Goal: Information Seeking & Learning: Learn about a topic

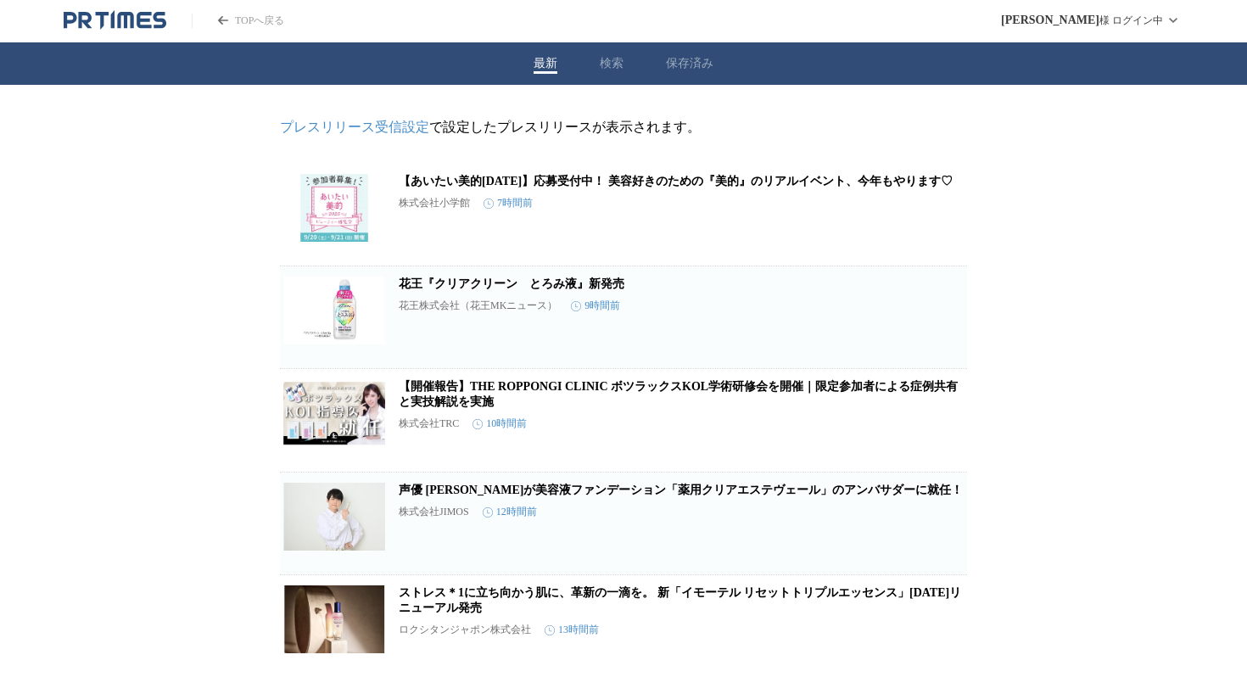
click at [662, 186] on link "【あいたい美的[DATE]】応募受付中！ 美容好きのための『美的』のリアルイベント、今年もやります♡" at bounding box center [676, 181] width 554 height 13
click at [594, 289] on link "花王『クリアクリーン　とろみ液』新発売" at bounding box center [512, 283] width 226 height 13
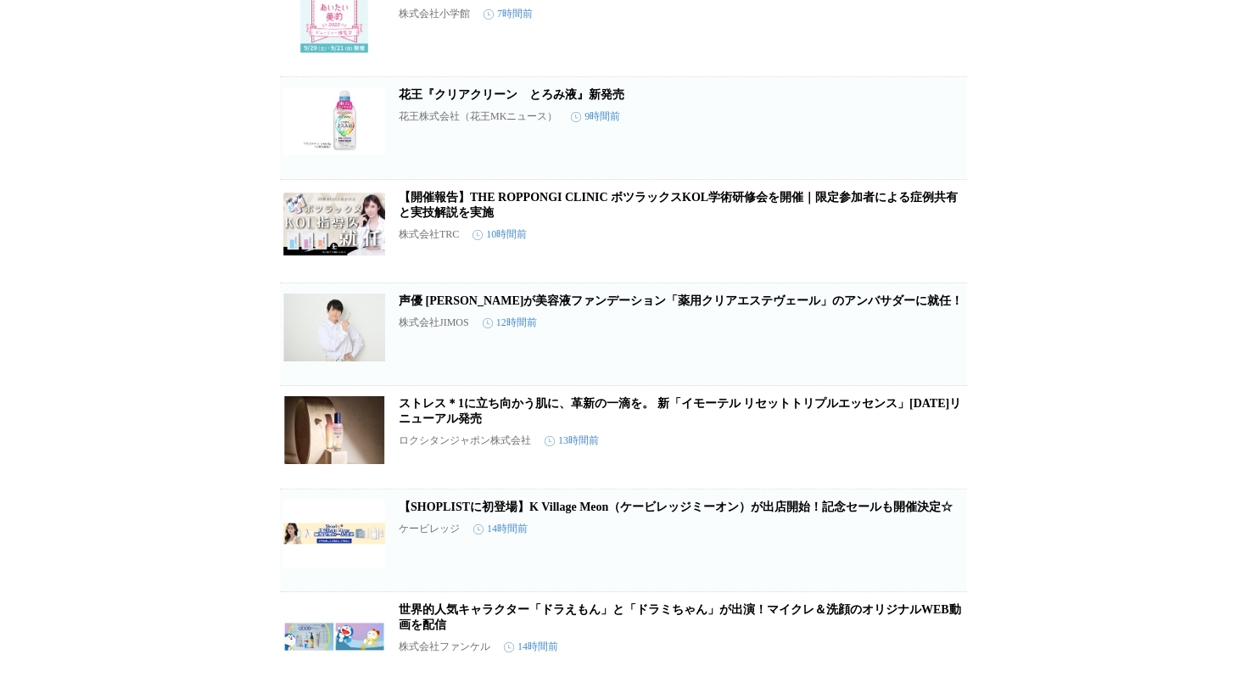
scroll to position [201, 0]
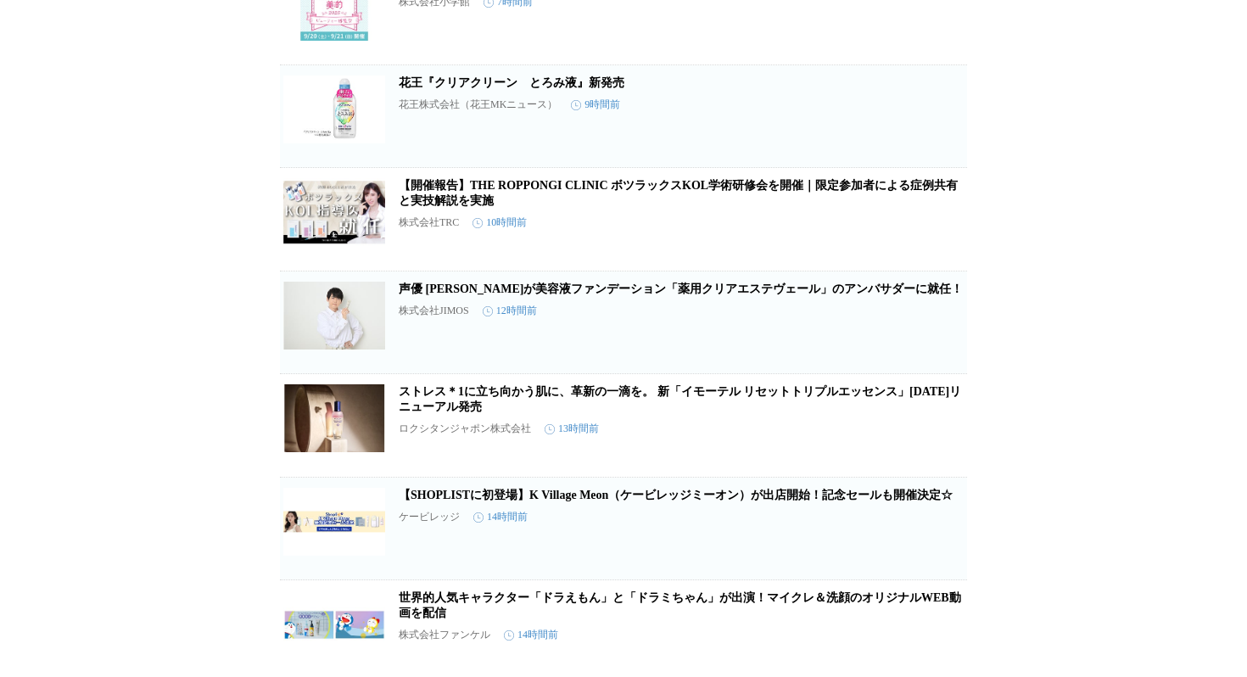
click at [585, 295] on link "声優 [PERSON_NAME]が美容液ファンデーション「薬用クリアエステヴェール」のアンバサダーに就任！" at bounding box center [681, 289] width 564 height 13
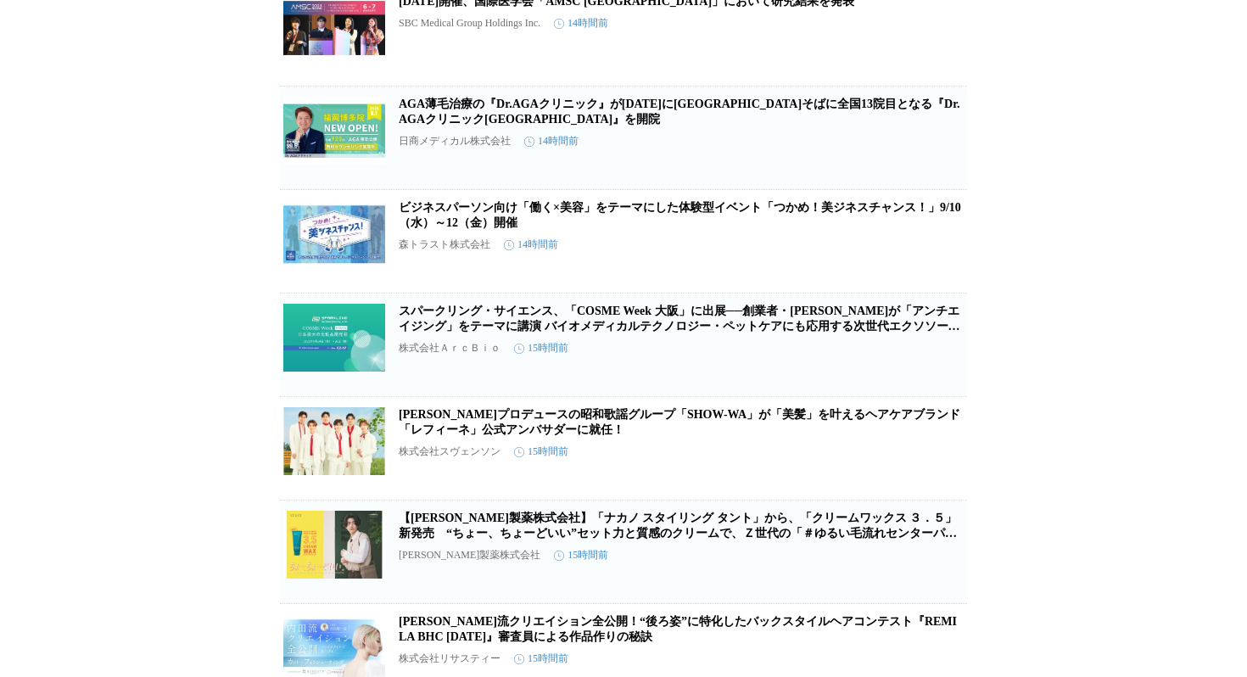
scroll to position [0, 0]
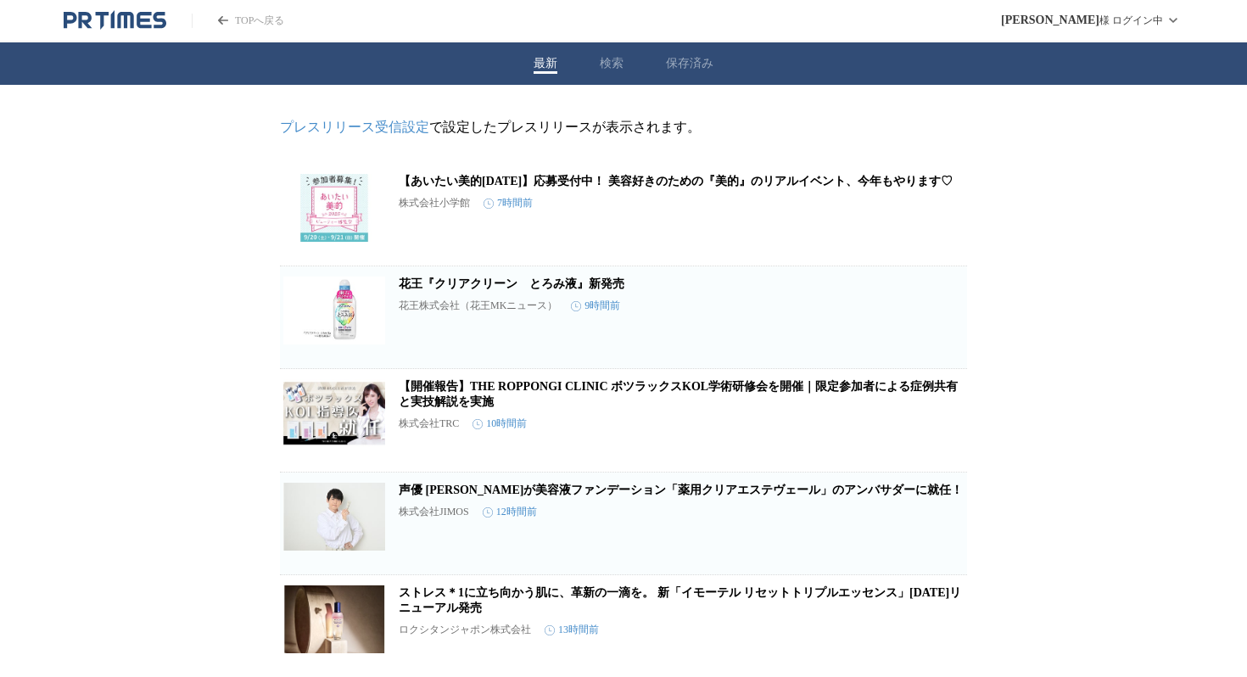
click at [258, 25] on link "TOPへ戻る" at bounding box center [238, 21] width 92 height 14
click at [284, 29] on div "TOPへ戻る" at bounding box center [174, 20] width 221 height 20
click at [283, 21] on link "TOPへ戻る" at bounding box center [238, 21] width 92 height 14
